Goal: Task Accomplishment & Management: Use online tool/utility

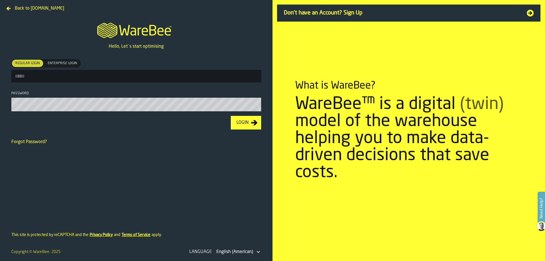
type input "**********"
click at [241, 121] on div "Login" at bounding box center [242, 122] width 17 height 7
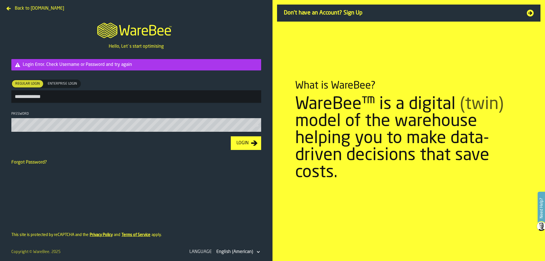
click at [519, 62] on section "What is WareBee? WareBee™ is a digital (twin) model of the warehouse helping yo…" at bounding box center [409, 130] width 273 height 261
click at [243, 146] on div "Login" at bounding box center [242, 143] width 17 height 7
click at [0, 82] on html "**********" at bounding box center [272, 130] width 545 height 261
click at [10, 128] on section "**********" at bounding box center [136, 93] width 259 height 77
click at [231, 136] on button "Login" at bounding box center [246, 143] width 30 height 14
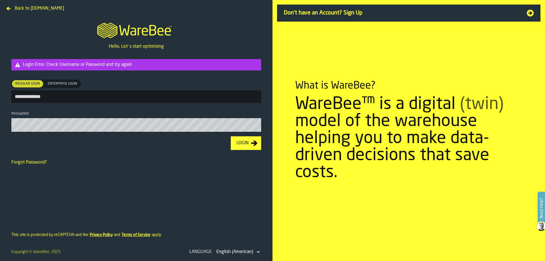
click at [108, 176] on form "**********" at bounding box center [136, 134] width 268 height 169
click at [236, 143] on div "Login" at bounding box center [242, 143] width 17 height 7
click at [21, 163] on link "Forgot Password?" at bounding box center [28, 162] width 35 height 5
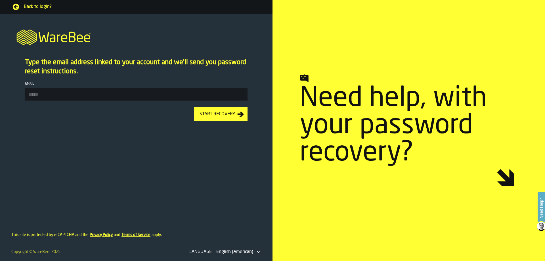
click at [326, 99] on span "Need help, with your password recovery?" at bounding box center [408, 126] width 216 height 82
click at [191, 98] on input "Email" at bounding box center [136, 94] width 223 height 12
click at [86, 94] on input "Email" at bounding box center [136, 94] width 223 height 12
type input "**********"
click at [213, 112] on div "Start Recovery" at bounding box center [217, 114] width 40 height 7
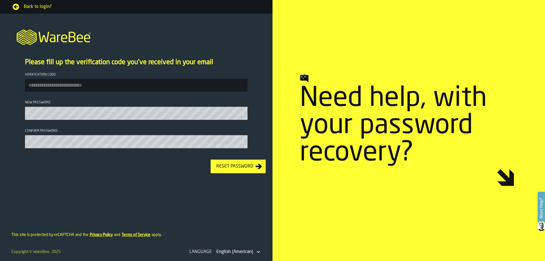
click at [87, 82] on input "Verification code" at bounding box center [136, 85] width 223 height 12
click at [124, 83] on input "Verification code" at bounding box center [136, 85] width 223 height 12
paste input "******"
type input "******"
click at [259, 169] on icon "button-Reset Password" at bounding box center [259, 166] width 7 height 5
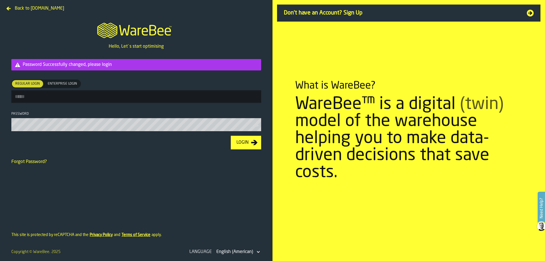
type input "**********"
click at [245, 141] on div "Login" at bounding box center [242, 143] width 17 height 7
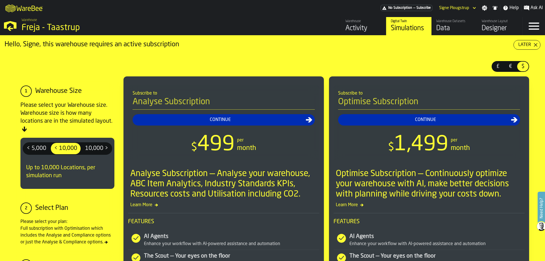
click at [533, 43] on icon "button-Later" at bounding box center [535, 45] width 5 height 5
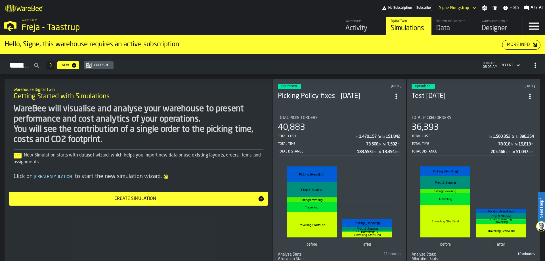
click at [361, 24] on div "Activity" at bounding box center [363, 28] width 36 height 9
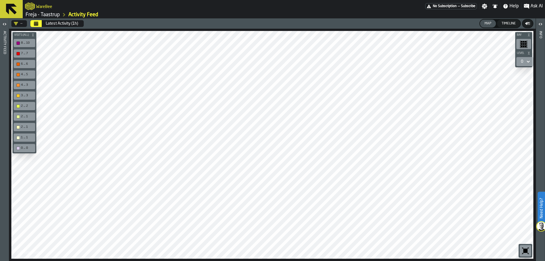
click at [54, 15] on link "Freja - Taastrup" at bounding box center [43, 15] width 34 height 6
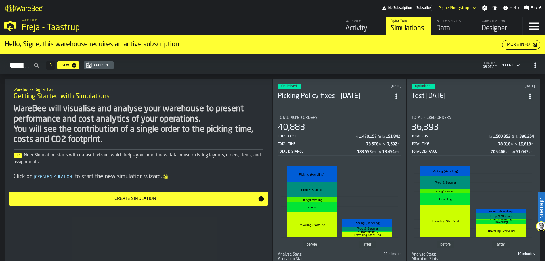
click at [440, 29] on div "Data" at bounding box center [454, 28] width 36 height 9
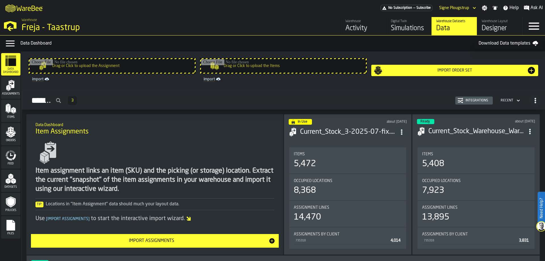
click at [9, 219] on div "Files" at bounding box center [10, 227] width 19 height 22
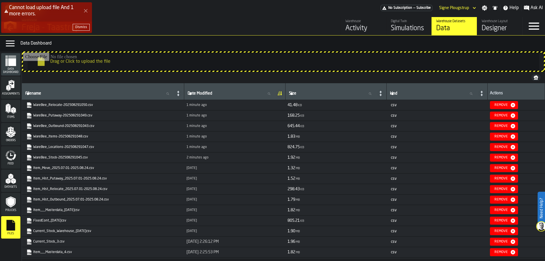
click at [84, 9] on icon "Close Error" at bounding box center [85, 11] width 5 height 5
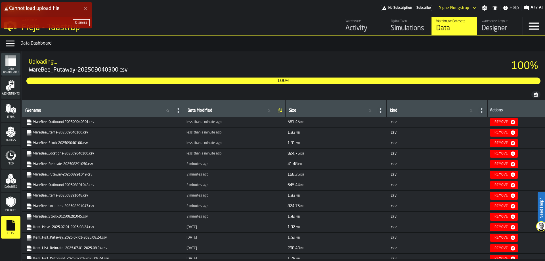
click at [87, 8] on icon "Close Error" at bounding box center [85, 8] width 5 height 5
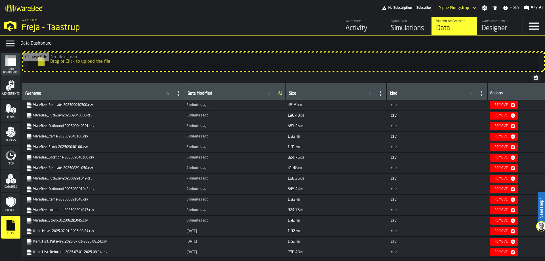
click at [351, 24] on div "Activity" at bounding box center [363, 28] width 36 height 9
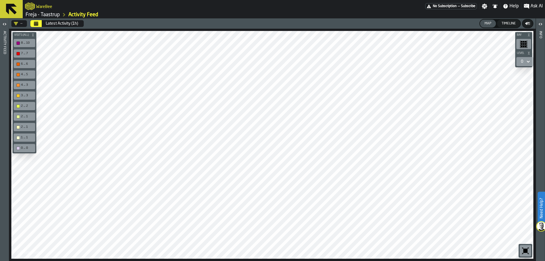
click at [33, 24] on button "Calendar" at bounding box center [35, 23] width 11 height 7
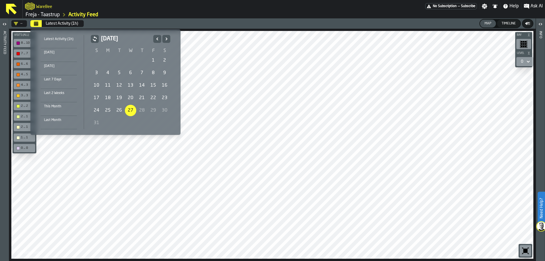
click at [114, 85] on div "12" at bounding box center [119, 85] width 11 height 11
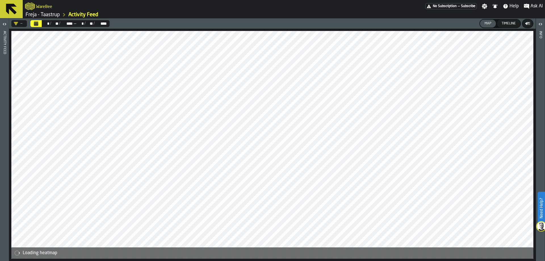
click at [7, 24] on icon "button-toggle-Open" at bounding box center [4, 24] width 7 height 7
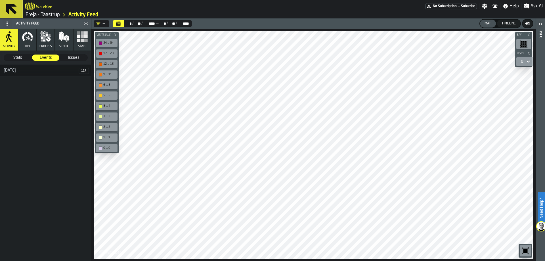
click at [54, 15] on link "Freja - Taastrup" at bounding box center [43, 15] width 34 height 6
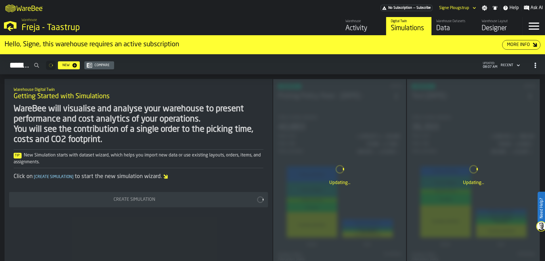
click at [442, 24] on div "Data" at bounding box center [454, 28] width 36 height 9
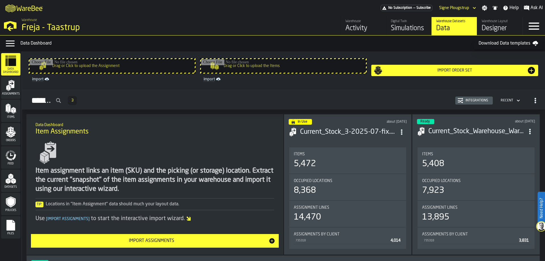
click at [14, 225] on icon "menu Files" at bounding box center [11, 225] width 9 height 11
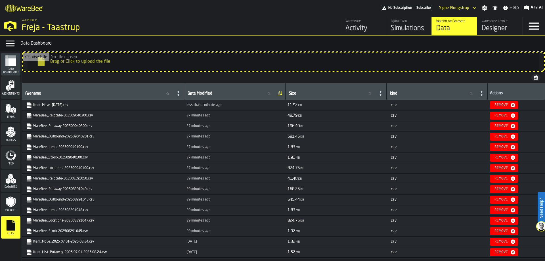
click at [349, 32] on div "Activity" at bounding box center [363, 28] width 36 height 9
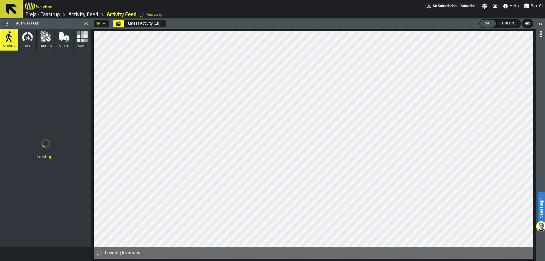
click at [120, 24] on icon "Calendar" at bounding box center [118, 24] width 4 height 3
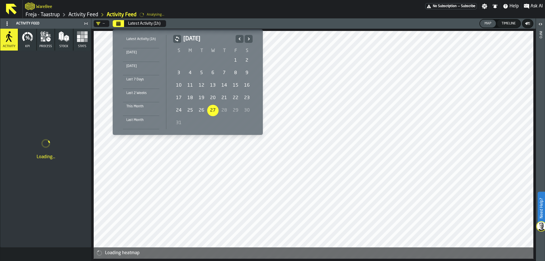
click at [201, 85] on div "12" at bounding box center [201, 85] width 11 height 11
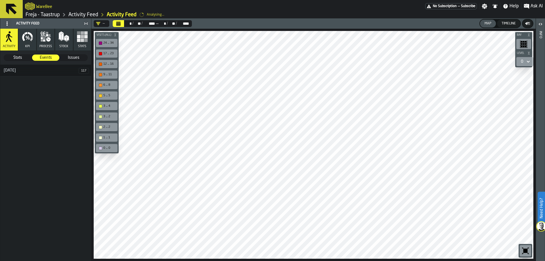
click at [22, 56] on span "Stats" at bounding box center [17, 58] width 27 height 6
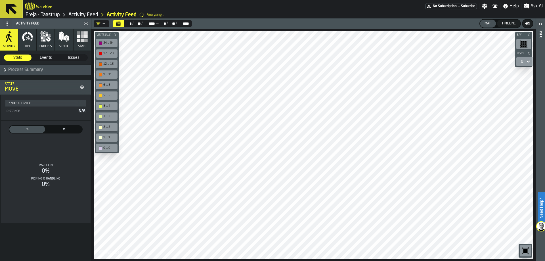
click at [23, 35] on icon "button" at bounding box center [23, 37] width 3 height 8
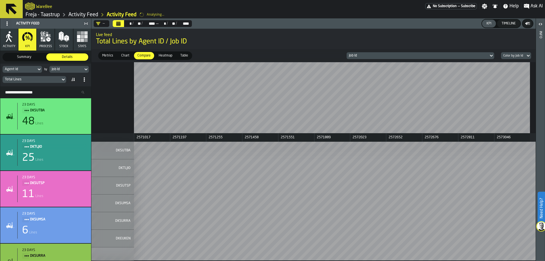
click at [67, 70] on div "Job Id" at bounding box center [66, 69] width 29 height 4
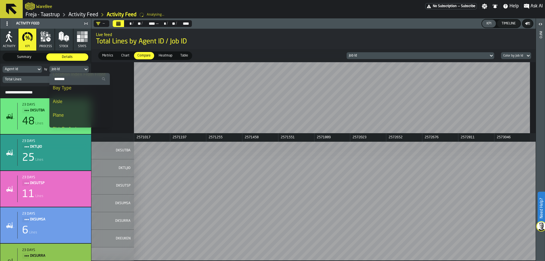
scroll to position [462, 0]
click at [79, 68] on div "Job Id" at bounding box center [66, 69] width 29 height 4
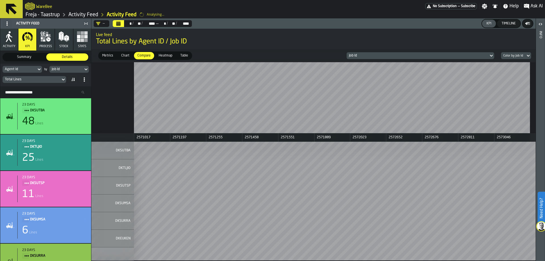
click at [62, 79] on icon at bounding box center [63, 80] width 3 height 2
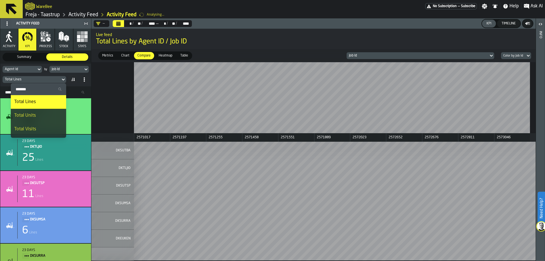
click at [62, 79] on icon at bounding box center [63, 80] width 3 height 2
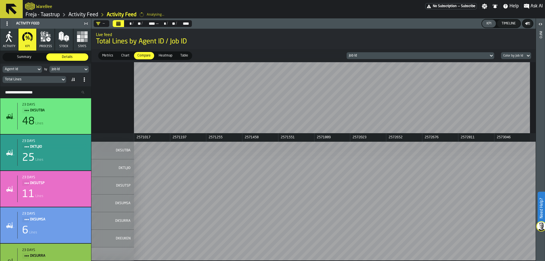
click at [8, 40] on icon "button" at bounding box center [8, 36] width 11 height 11
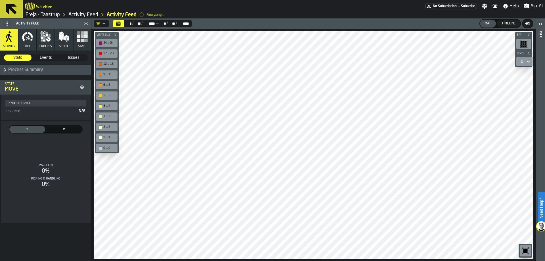
click at [28, 35] on icon "button" at bounding box center [27, 36] width 11 height 11
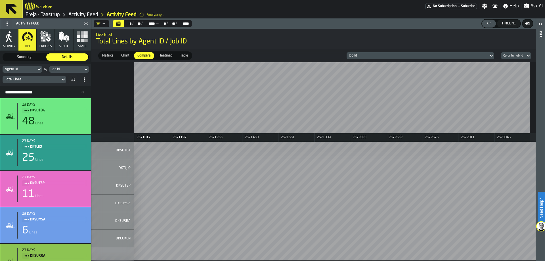
click at [29, 58] on span "Summary" at bounding box center [24, 57] width 40 height 5
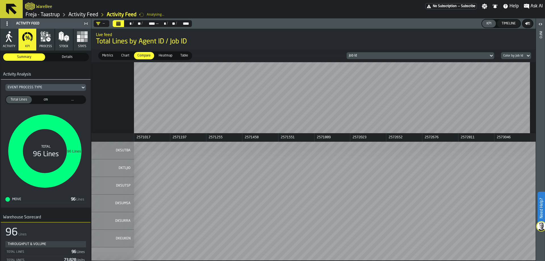
click at [48, 89] on div "Event Process Type" at bounding box center [43, 87] width 70 height 4
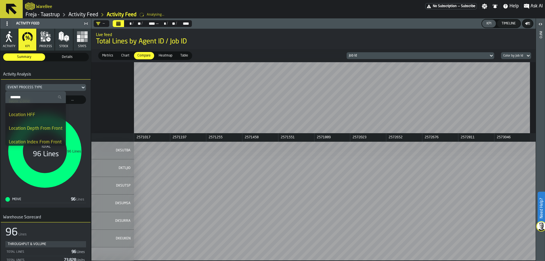
scroll to position [263, 0]
click at [58, 87] on div "Event Process Type" at bounding box center [43, 87] width 70 height 4
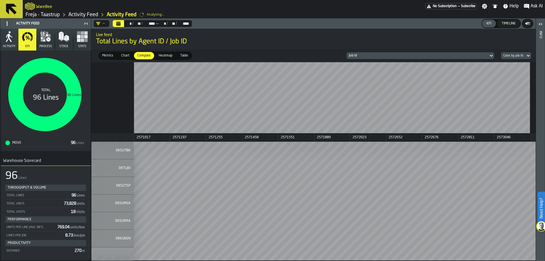
scroll to position [0, 0]
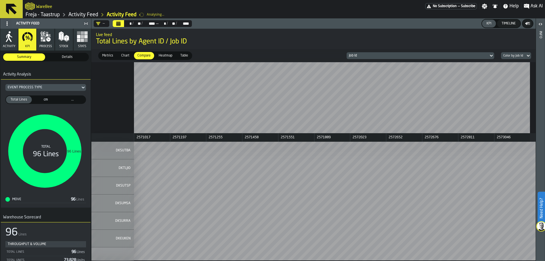
click at [9, 40] on icon "button" at bounding box center [8, 36] width 11 height 11
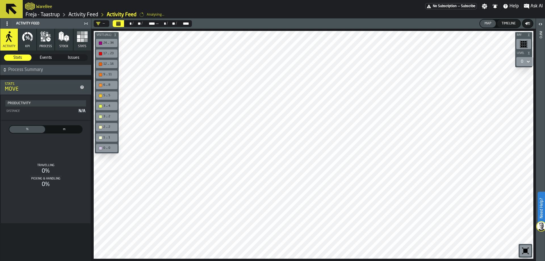
click at [77, 89] on div "MOVE" at bounding box center [41, 89] width 73 height 6
click at [82, 87] on icon at bounding box center [82, 87] width 4 height 4
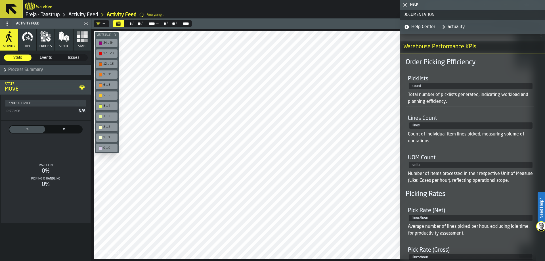
click at [82, 87] on icon at bounding box center [82, 87] width 4 height 4
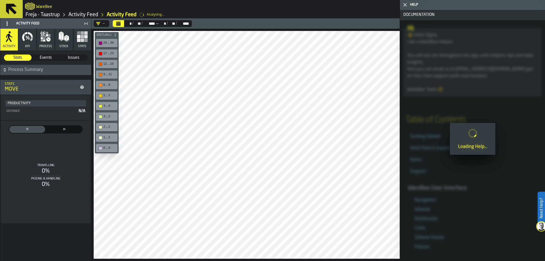
click at [406, 4] on polygon "button-toggle-Close me" at bounding box center [405, 5] width 4 height 4
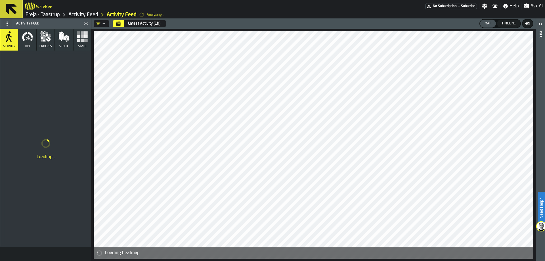
click at [121, 19] on header "— Latest Activity (1h) Map Timeline" at bounding box center [313, 23] width 444 height 10
click at [119, 22] on icon "Calendar" at bounding box center [118, 22] width 4 height 1
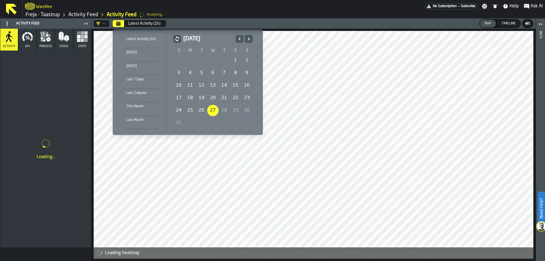
click at [204, 81] on div "12" at bounding box center [201, 85] width 11 height 11
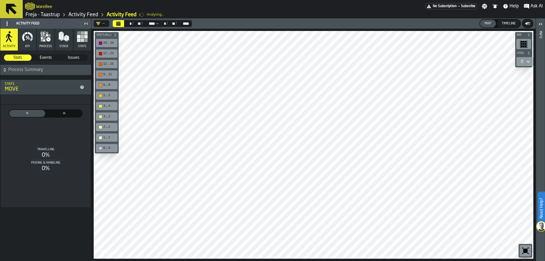
click at [77, 14] on link "Activity Feed" at bounding box center [83, 15] width 30 height 6
click at [34, 16] on link "Freja - Taastrup" at bounding box center [43, 15] width 34 height 6
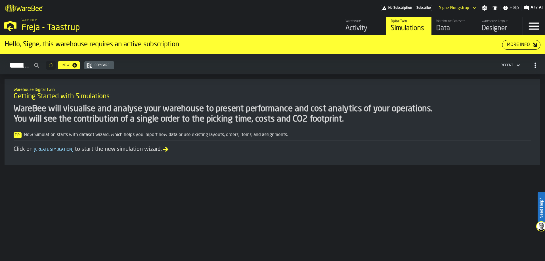
click at [452, 26] on div "Data" at bounding box center [454, 28] width 36 height 9
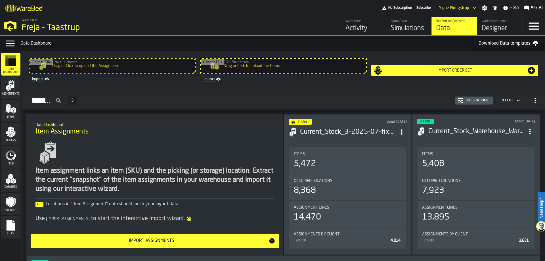
click at [12, 231] on div "Files" at bounding box center [10, 227] width 19 height 16
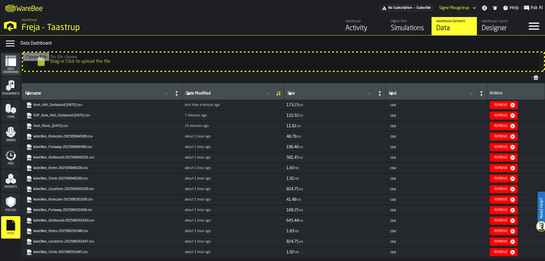
click at [15, 67] on div "Data Dashboard" at bounding box center [10, 64] width 19 height 19
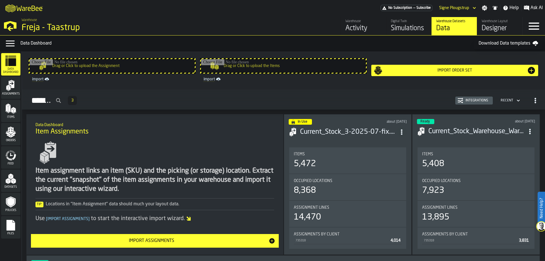
click at [351, 28] on div "Activity" at bounding box center [363, 28] width 36 height 9
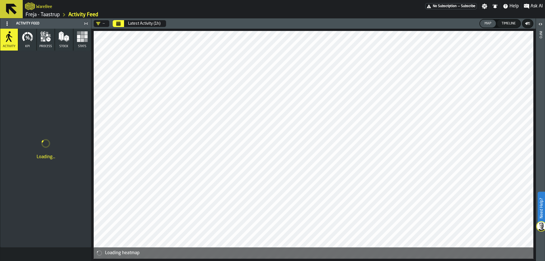
click at [119, 26] on button "Calendar" at bounding box center [118, 23] width 11 height 7
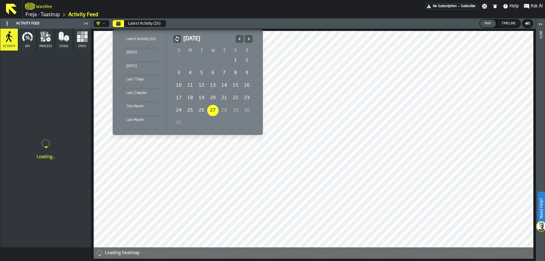
click at [189, 111] on div "25" at bounding box center [190, 110] width 11 height 11
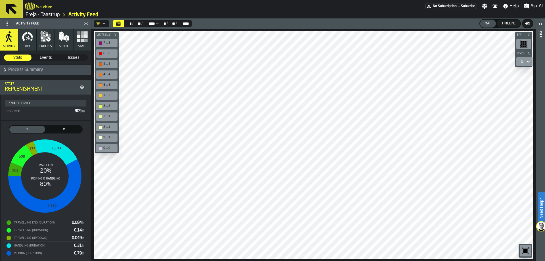
click at [26, 70] on span "Process Summary" at bounding box center [49, 69] width 82 height 7
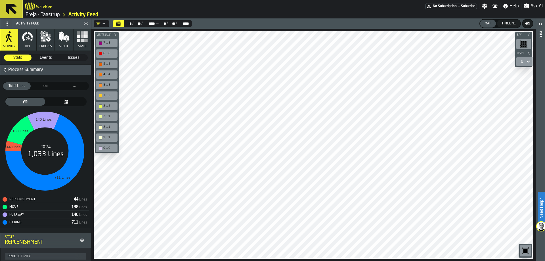
click at [26, 70] on span "Process Summary" at bounding box center [49, 69] width 82 height 7
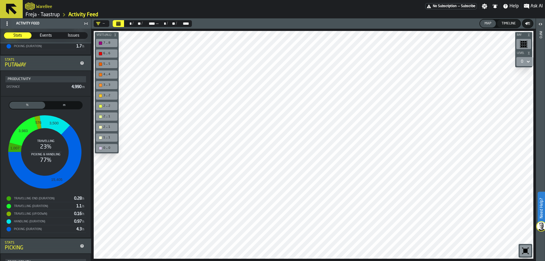
scroll to position [570, 0]
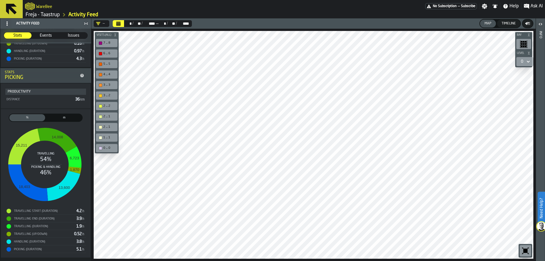
click at [46, 74] on div "Stats" at bounding box center [41, 72] width 73 height 4
click at [80, 75] on icon at bounding box center [82, 76] width 4 height 4
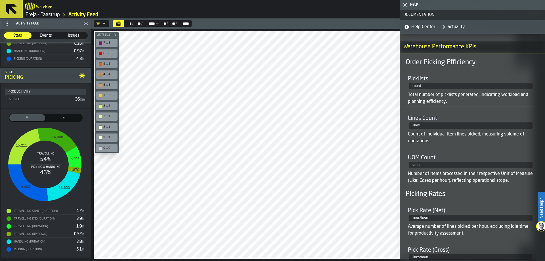
click at [80, 75] on icon at bounding box center [82, 76] width 4 height 4
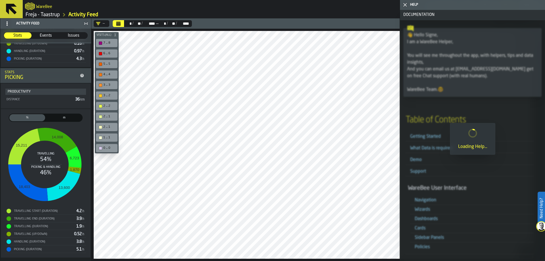
click at [404, 5] on icon "button-toggle-Close me" at bounding box center [405, 4] width 7 height 7
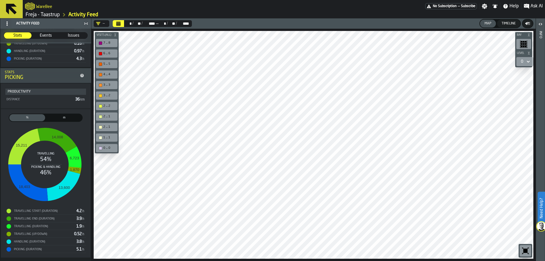
click at [70, 119] on span "m" at bounding box center [63, 117] width 33 height 5
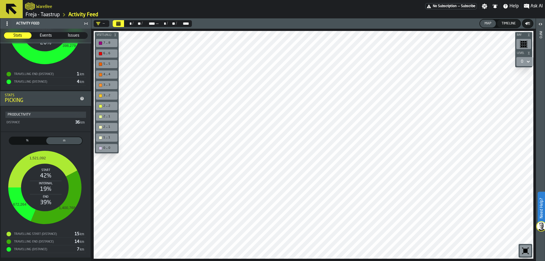
click at [33, 138] on div "%" at bounding box center [27, 140] width 36 height 7
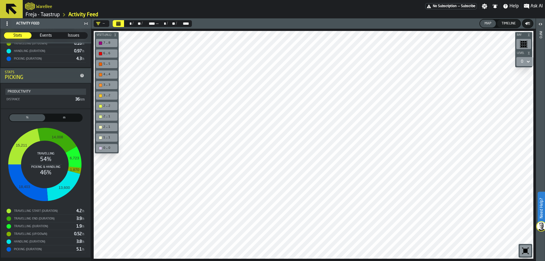
click at [45, 36] on span "Events" at bounding box center [45, 36] width 27 height 6
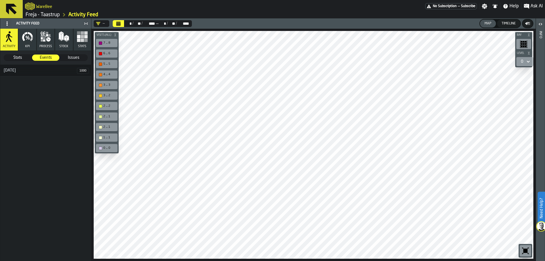
scroll to position [0, 0]
click at [60, 58] on label "Issues Issues" at bounding box center [74, 57] width 28 height 7
click at [49, 55] on div "Events" at bounding box center [46, 58] width 28 height 6
click at [47, 70] on div "25 August" at bounding box center [38, 70] width 77 height 5
click at [78, 71] on span "1000" at bounding box center [83, 71] width 12 height 6
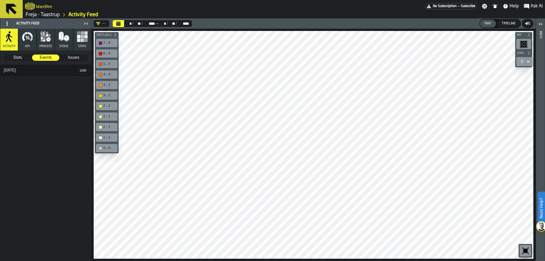
click at [20, 71] on div "25 August" at bounding box center [38, 70] width 77 height 5
click at [77, 58] on span "Issues" at bounding box center [73, 58] width 27 height 6
click at [27, 38] on icon "button" at bounding box center [27, 38] width 3 height 4
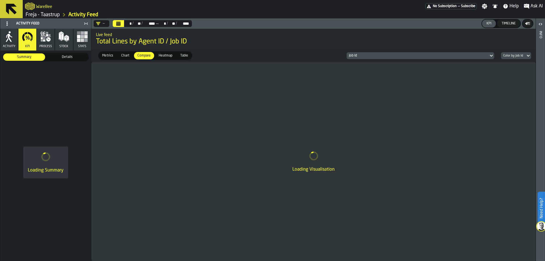
click at [45, 31] on icon "button" at bounding box center [45, 36] width 11 height 11
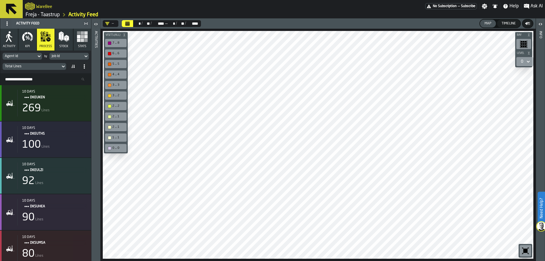
click at [87, 41] on rect "button" at bounding box center [85, 40] width 3 height 3
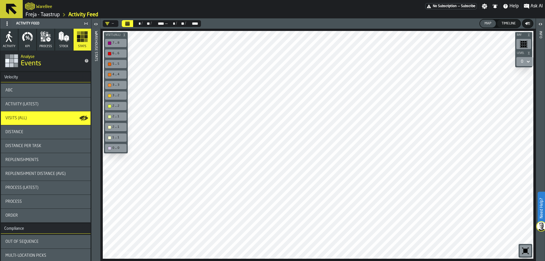
click at [46, 103] on div "Activity (Latest)" at bounding box center [45, 104] width 81 height 5
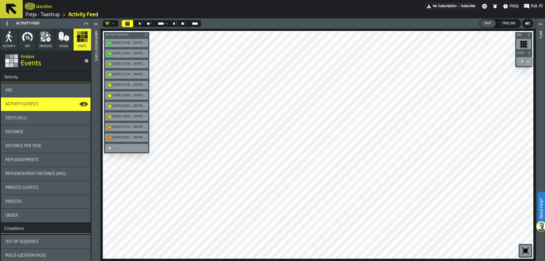
click at [12, 39] on icon "button" at bounding box center [8, 36] width 11 height 11
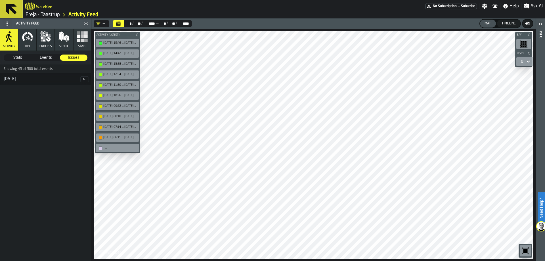
click at [21, 59] on span "Stats" at bounding box center [17, 58] width 27 height 6
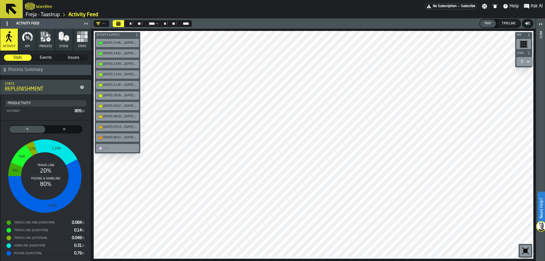
click at [98, 23] on icon "DropdownMenuValue-" at bounding box center [98, 23] width 4 height 3
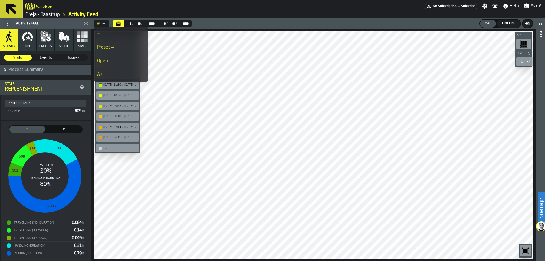
click at [111, 36] on div "—" at bounding box center [121, 33] width 48 height 7
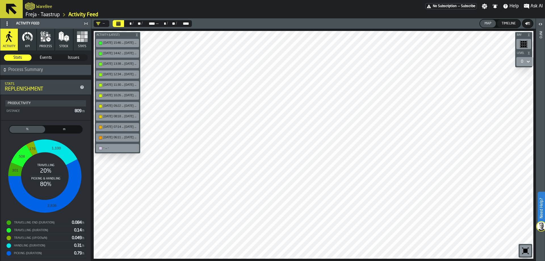
click at [134, 34] on span "Activity (Latest)" at bounding box center [114, 34] width 39 height 3
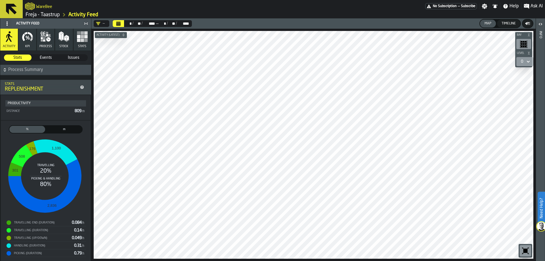
click at [539, 7] on span "Ask AI" at bounding box center [537, 6] width 12 height 7
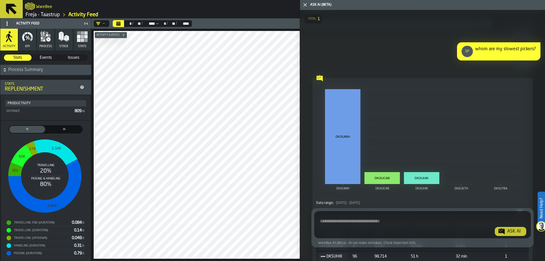
click at [377, 218] on textarea "Ask AI about the warehouse Activity" at bounding box center [423, 225] width 212 height 20
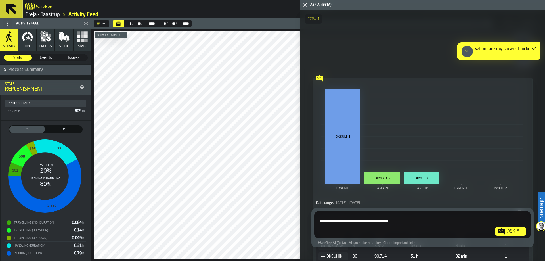
type textarea "**********"
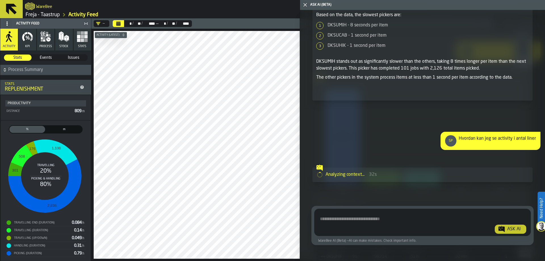
click at [8, 71] on span "Process Summary" at bounding box center [49, 69] width 82 height 7
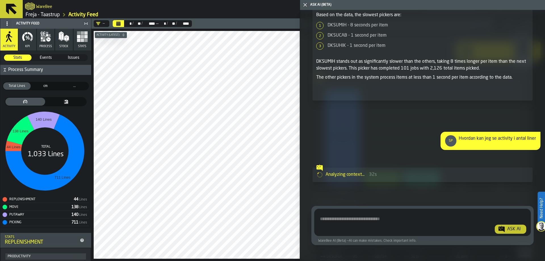
click at [8, 71] on span "Process Summary" at bounding box center [49, 69] width 82 height 7
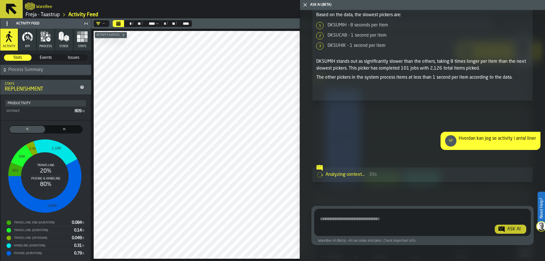
click at [8, 71] on span "Process Summary" at bounding box center [49, 69] width 82 height 7
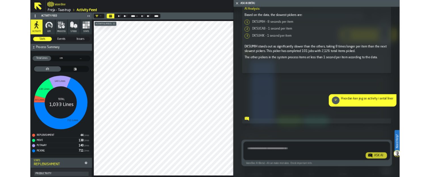
scroll to position [278, 0]
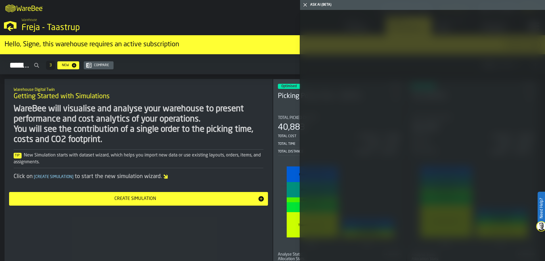
click at [304, 4] on polygon "button-toggle-Close me" at bounding box center [305, 5] width 4 height 4
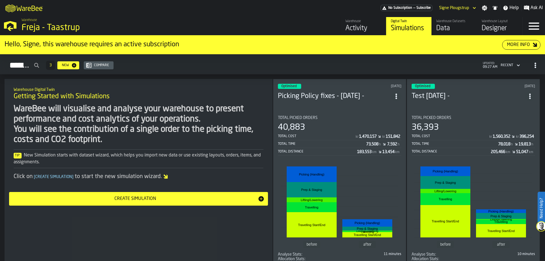
click at [376, 24] on div "Warehouse Activity" at bounding box center [363, 26] width 36 height 14
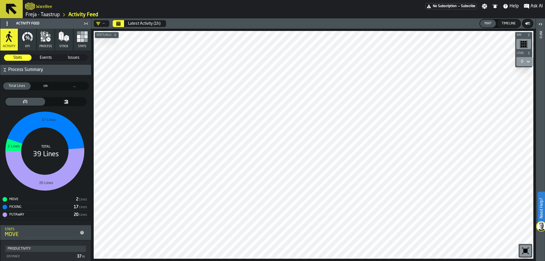
click at [117, 26] on button "Calendar" at bounding box center [118, 23] width 11 height 7
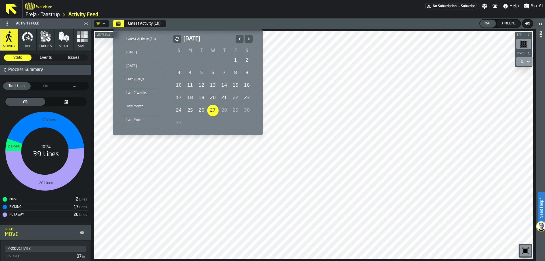
click at [185, 110] on div "25" at bounding box center [190, 110] width 11 height 11
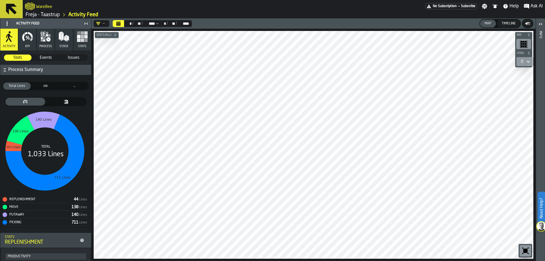
click at [66, 168] on icon at bounding box center [44, 152] width 79 height 76
click at [66, 110] on rect at bounding box center [45, 150] width 85 height 85
click at [67, 104] on span "thumb" at bounding box center [65, 102] width 37 height 6
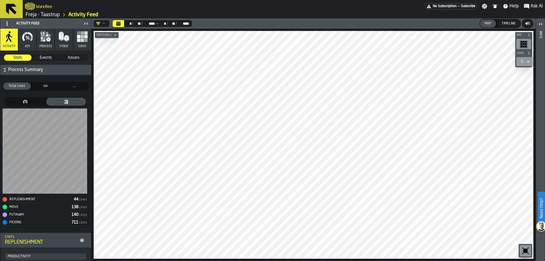
click at [22, 100] on icon "thumb" at bounding box center [25, 101] width 36 height 5
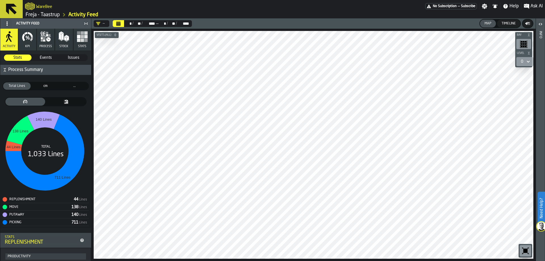
click at [121, 25] on icon "Calendar" at bounding box center [118, 23] width 5 height 5
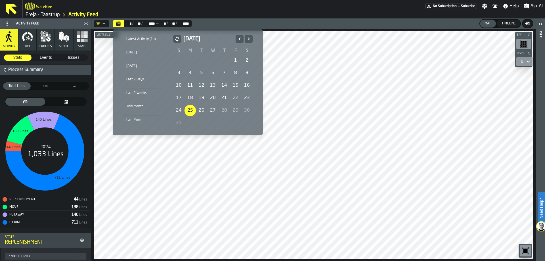
click at [191, 97] on div "18" at bounding box center [190, 97] width 11 height 11
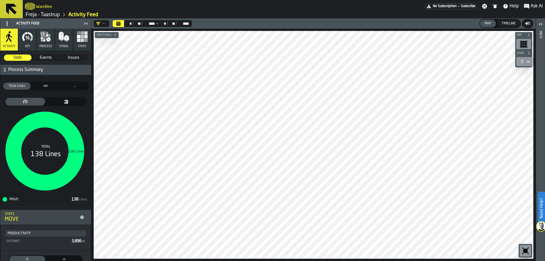
click at [57, 15] on link "Freja - Taastrup" at bounding box center [43, 15] width 34 height 6
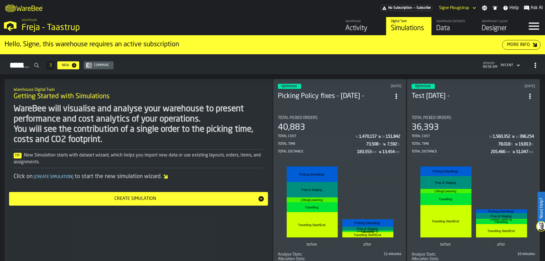
click at [456, 16] on nav "Warehouse Freja - Taastrup Warehouse Activity Digital Twin Simulations Warehous…" at bounding box center [272, 25] width 545 height 19
click at [454, 22] on div "Warehouse Datasets" at bounding box center [454, 21] width 36 height 4
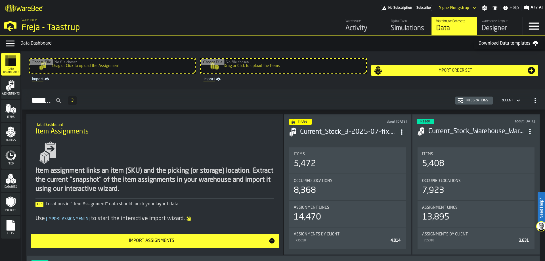
click at [14, 225] on icon "menu Files" at bounding box center [11, 225] width 9 height 11
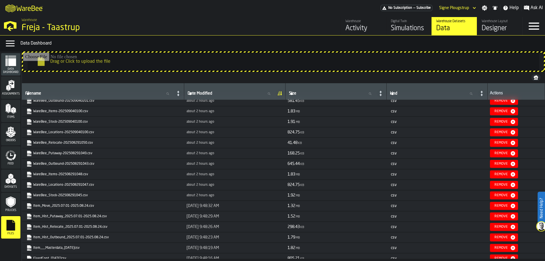
scroll to position [114, 0]
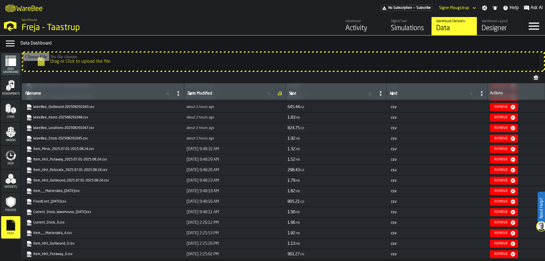
click at [66, 180] on link "Item_Hist_Outbound_2025.07.01-2025.08.24.csv" at bounding box center [102, 181] width 152 height 6
click at [365, 23] on div "Warehouse" at bounding box center [363, 21] width 36 height 4
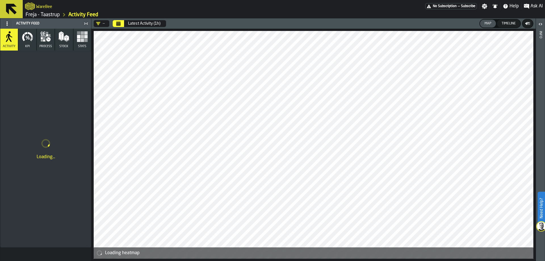
click at [125, 23] on button "Latest Activity (1h)" at bounding box center [144, 23] width 39 height 11
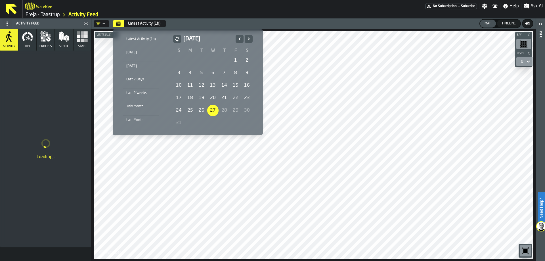
click at [192, 98] on div "18" at bounding box center [190, 97] width 11 height 11
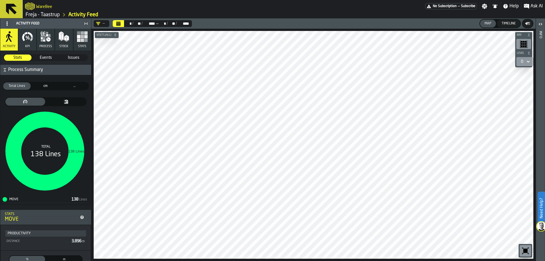
click at [43, 13] on link "Freja - Taastrup" at bounding box center [43, 15] width 34 height 6
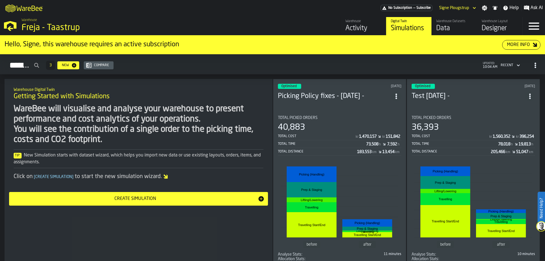
click at [370, 26] on div "Activity" at bounding box center [363, 28] width 36 height 9
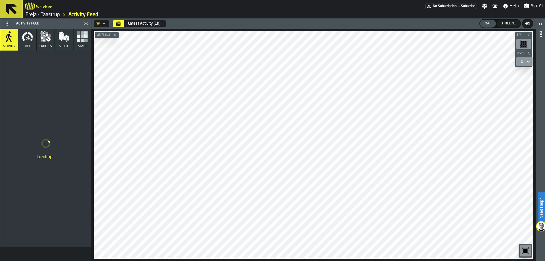
click at [118, 26] on icon "Calendar" at bounding box center [118, 24] width 4 height 3
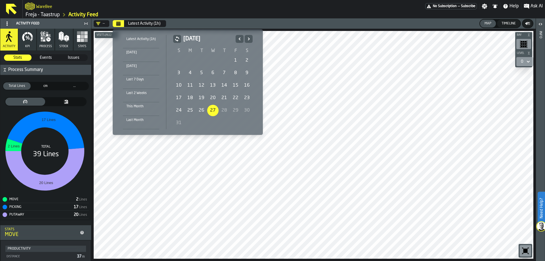
click at [238, 38] on icon "Previous" at bounding box center [240, 38] width 6 height 7
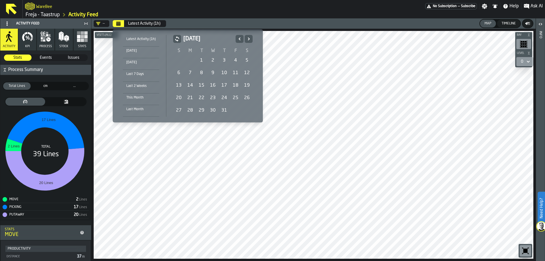
click at [246, 37] on icon "Next" at bounding box center [249, 38] width 6 height 7
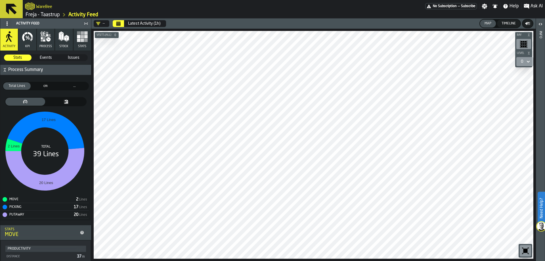
click at [35, 15] on link "Freja - Taastrup" at bounding box center [43, 15] width 34 height 6
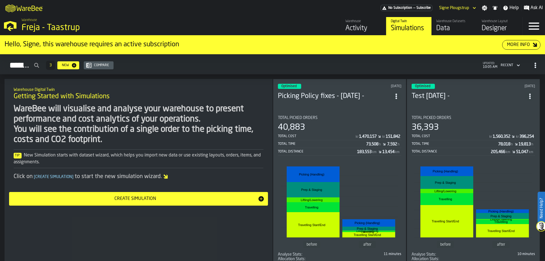
click at [442, 28] on div "Data" at bounding box center [454, 28] width 36 height 9
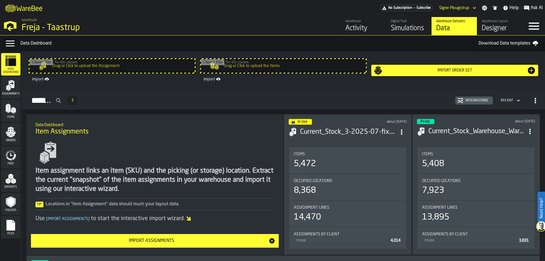
click at [3, 226] on div "Files" at bounding box center [10, 227] width 19 height 16
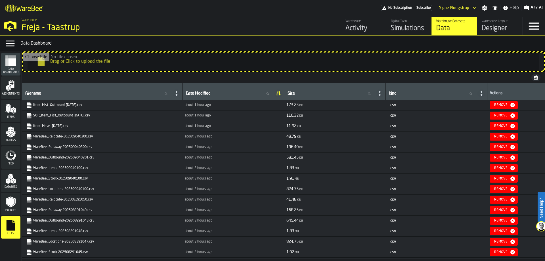
click at [78, 158] on link "WareBee_Outbound-202509040201.csv" at bounding box center [101, 158] width 150 height 6
click at [63, 158] on link "WareBee_Outbound-202509040201.csv" at bounding box center [101, 158] width 150 height 6
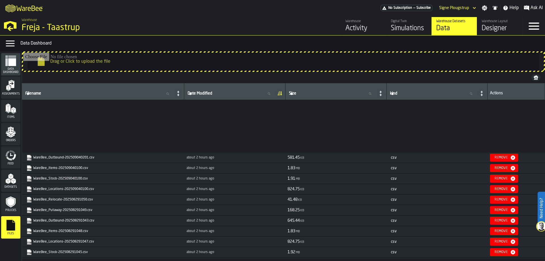
scroll to position [85, 0]
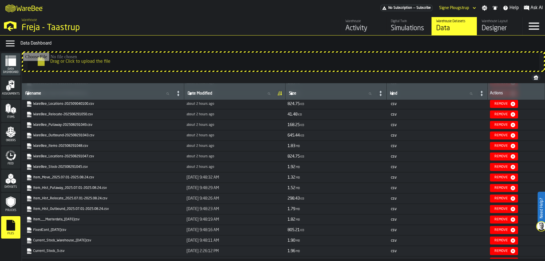
click at [68, 210] on link "Item_Hist_Outbound_2025.07.01-2025.08.24.csv" at bounding box center [102, 209] width 152 height 6
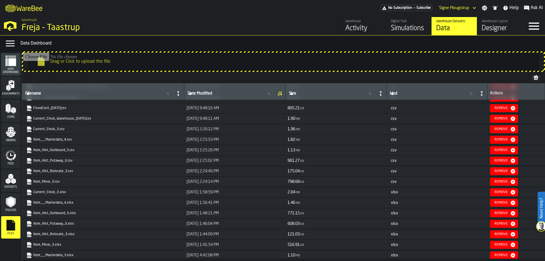
scroll to position [122, 0]
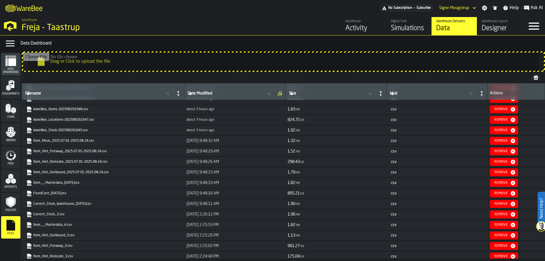
click at [139, 51] on div "Data Menu Data Dashboard" at bounding box center [272, 43] width 545 height 16
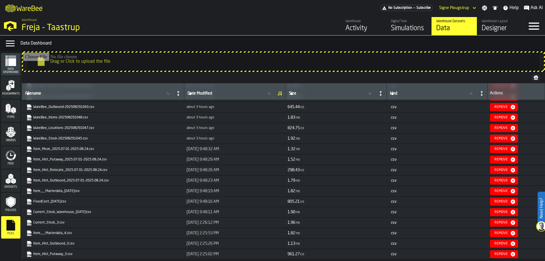
scroll to position [57, 0]
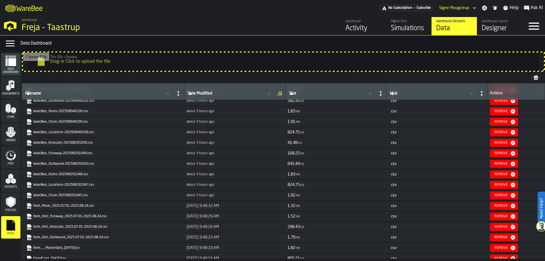
click at [109, 174] on link "WareBee_Items-202508291048.csv" at bounding box center [102, 174] width 152 height 6
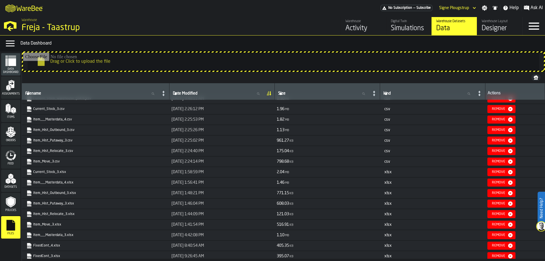
scroll to position [369, 0]
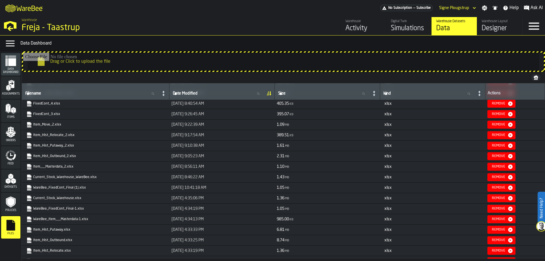
click at [68, 208] on link "WareBee_FixedCont_Final-1.xlsx" at bounding box center [94, 209] width 137 height 6
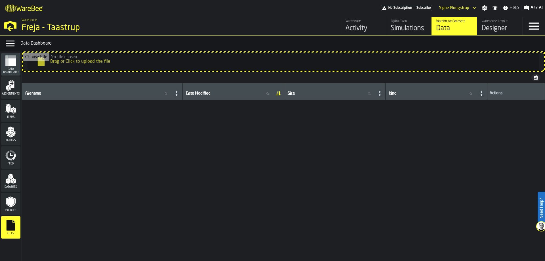
scroll to position [0, 0]
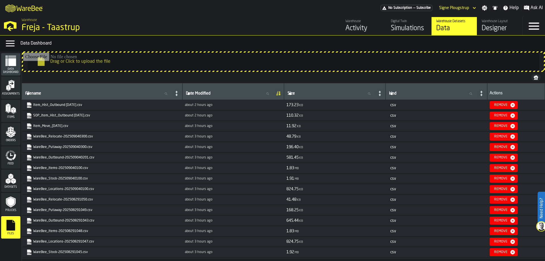
click at [140, 196] on td "WareBee_Relocate-202508291050.csv" at bounding box center [102, 199] width 161 height 11
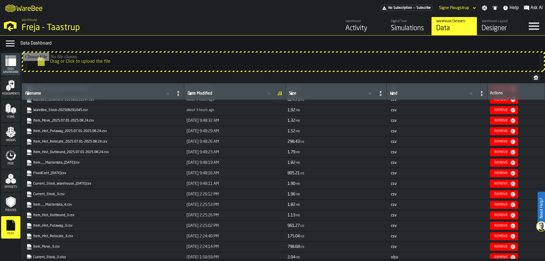
scroll to position [85, 0]
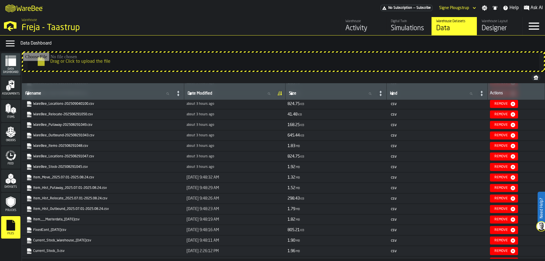
click at [16, 247] on nav "Data Dashboard Assignments Items Orders Feed Datasets Policies Files" at bounding box center [11, 155] width 22 height 209
click at [365, 30] on div "Activity" at bounding box center [363, 28] width 36 height 9
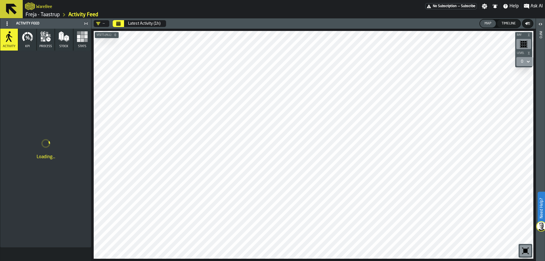
click at [123, 22] on button "Calendar" at bounding box center [118, 23] width 11 height 7
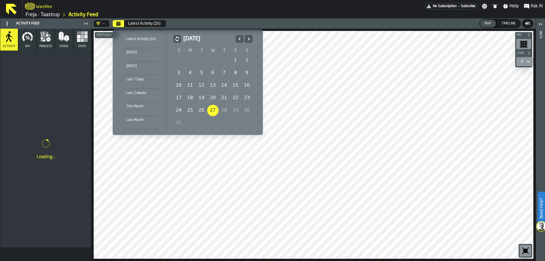
click at [238, 39] on icon "Previous" at bounding box center [240, 38] width 6 height 7
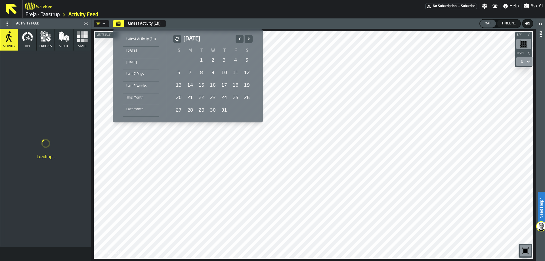
click at [246, 38] on icon "Next" at bounding box center [249, 38] width 6 height 7
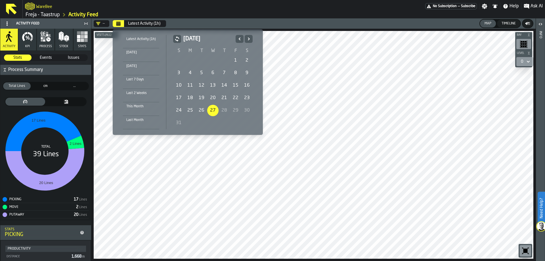
click at [186, 110] on div "25" at bounding box center [190, 110] width 11 height 11
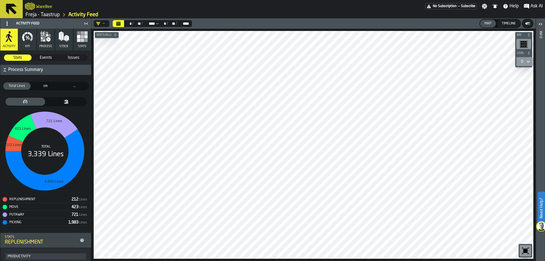
click at [82, 180] on rect at bounding box center [45, 150] width 85 height 85
click at [122, 23] on button "Calendar" at bounding box center [118, 23] width 11 height 7
